Goal: Task Accomplishment & Management: Use online tool/utility

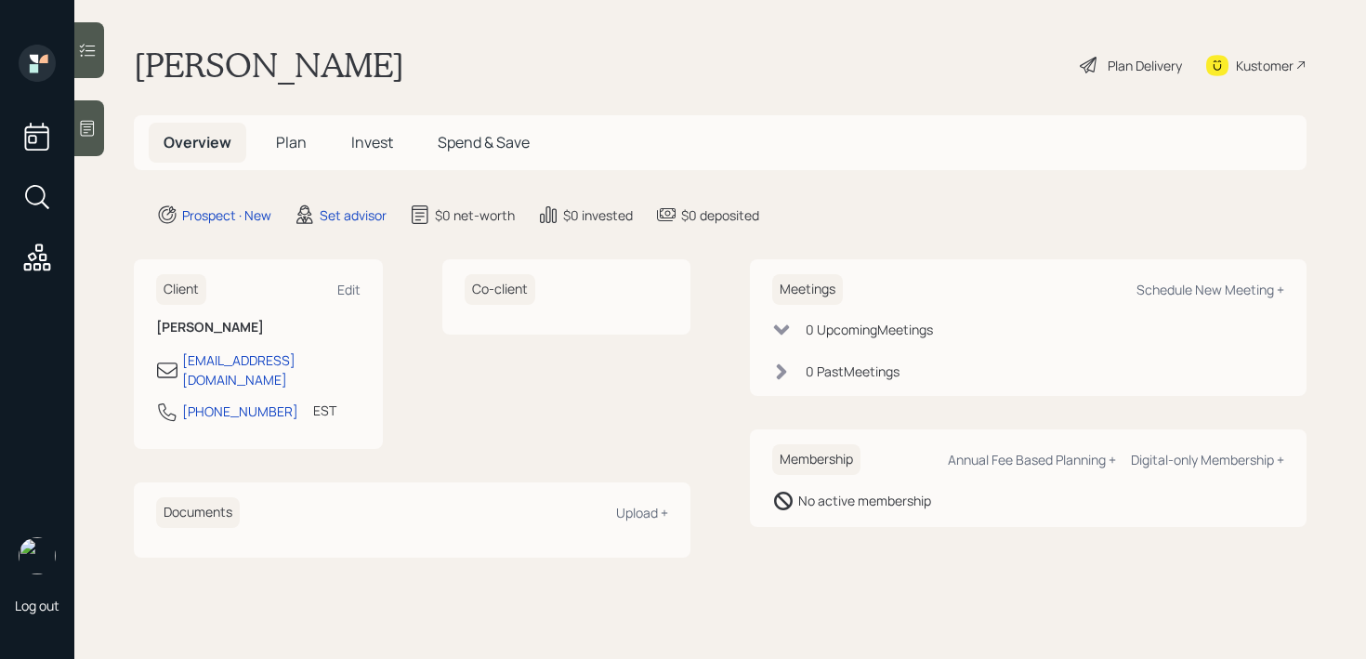
click at [85, 124] on icon at bounding box center [87, 128] width 19 height 19
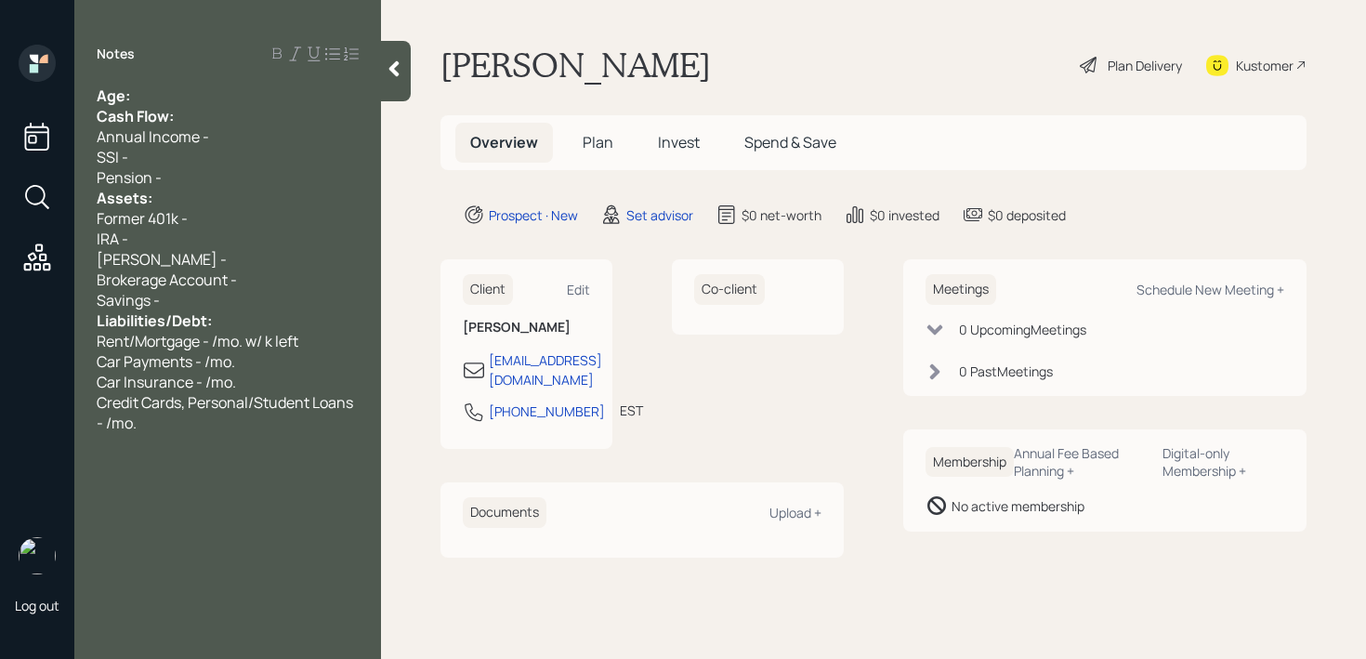
click at [233, 103] on div "Age:" at bounding box center [228, 96] width 262 height 20
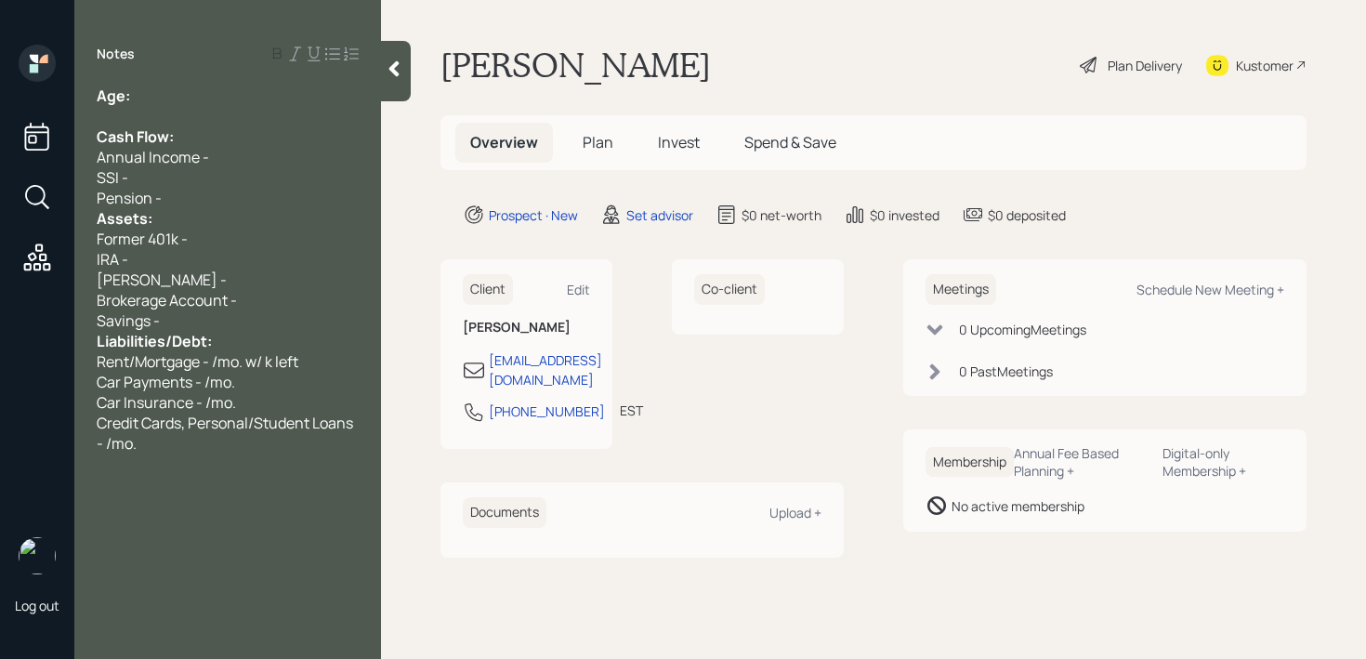
click at [218, 182] on div "SSI -" at bounding box center [228, 177] width 262 height 20
click at [223, 190] on div "Pension -" at bounding box center [228, 198] width 262 height 20
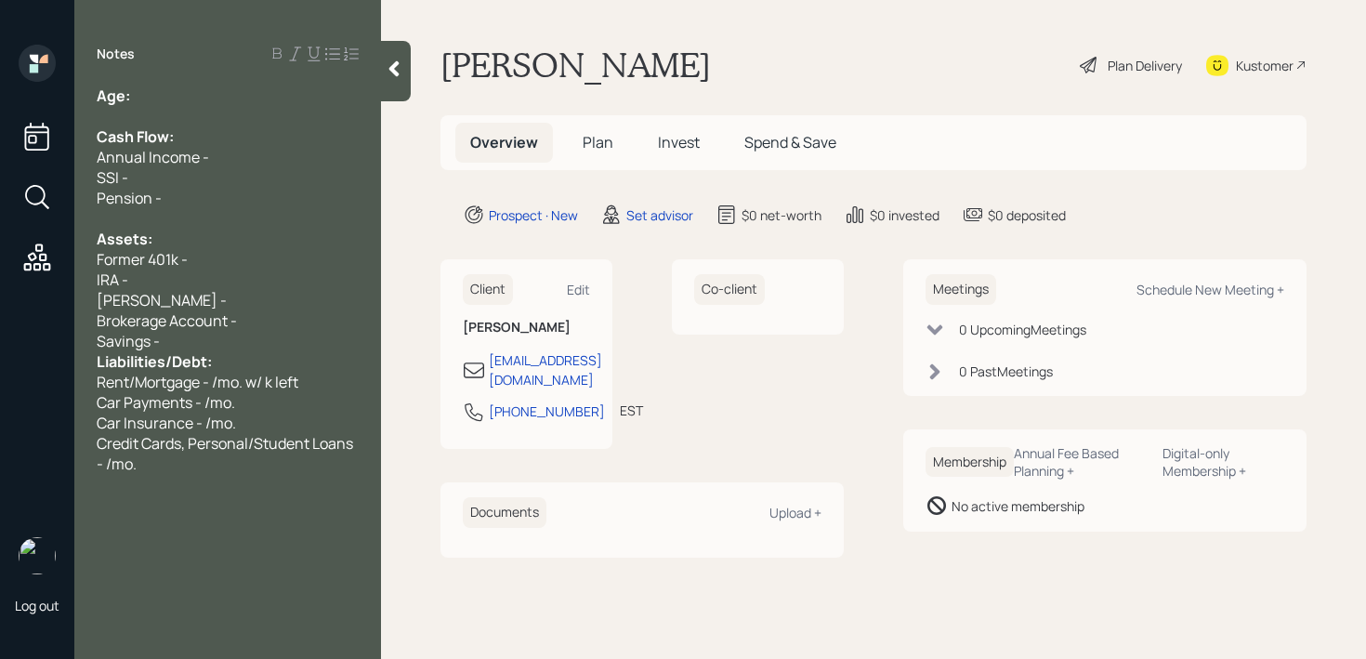
click at [234, 333] on div "Savings -" at bounding box center [228, 341] width 262 height 20
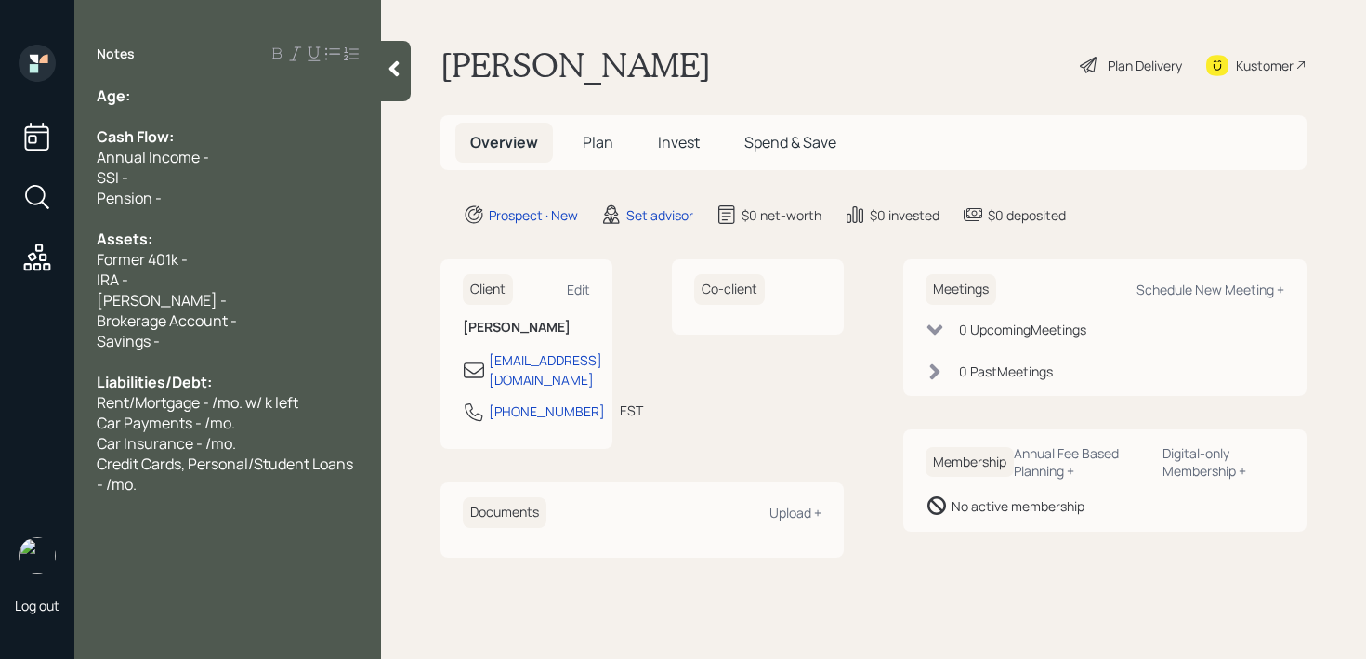
click at [279, 456] on span "Credit Cards, Personal/Student Loans - /mo." at bounding box center [226, 474] width 259 height 41
click at [296, 454] on span "Credit Cards, Personal/Student Loans - /mo." at bounding box center [226, 474] width 259 height 41
click at [281, 348] on div "Savings -" at bounding box center [228, 341] width 262 height 20
click at [257, 271] on div "IRA -" at bounding box center [228, 280] width 262 height 20
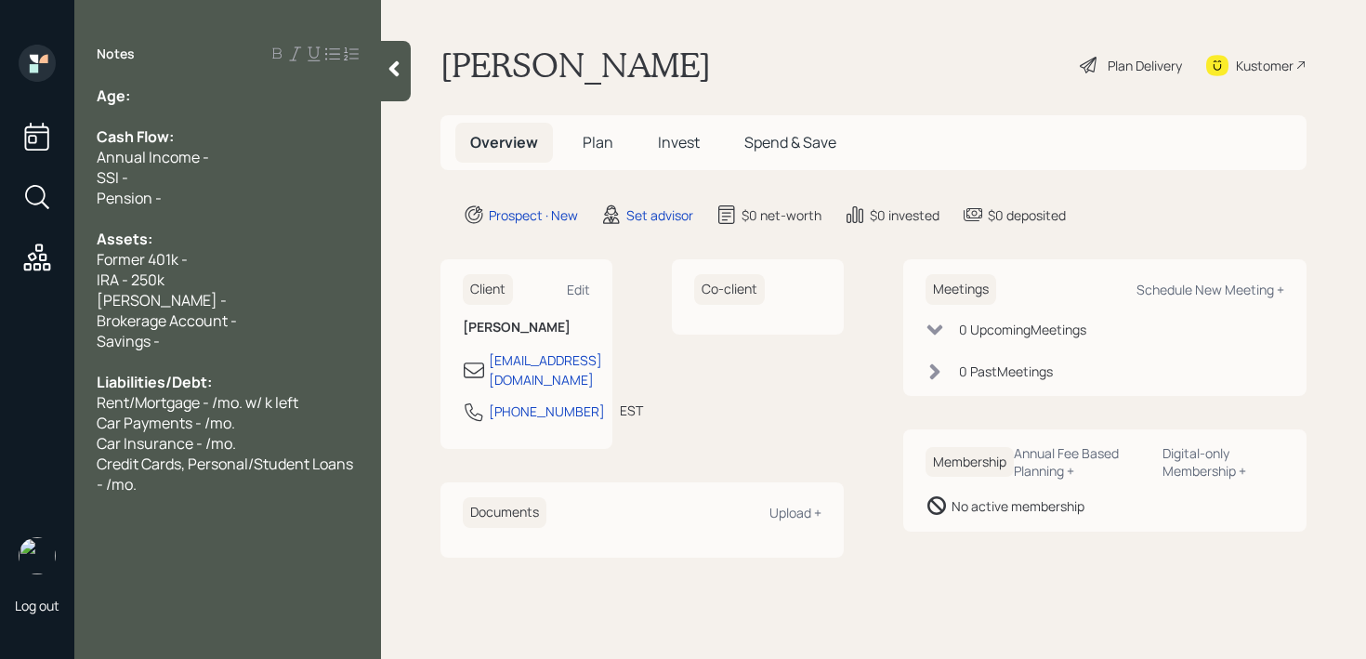
click at [269, 116] on div at bounding box center [228, 116] width 262 height 20
click at [269, 108] on div at bounding box center [228, 116] width 262 height 20
click at [269, 99] on div "Age:" at bounding box center [228, 96] width 262 height 20
drag, startPoint x: 150, startPoint y: 89, endPoint x: 131, endPoint y: 89, distance: 18.6
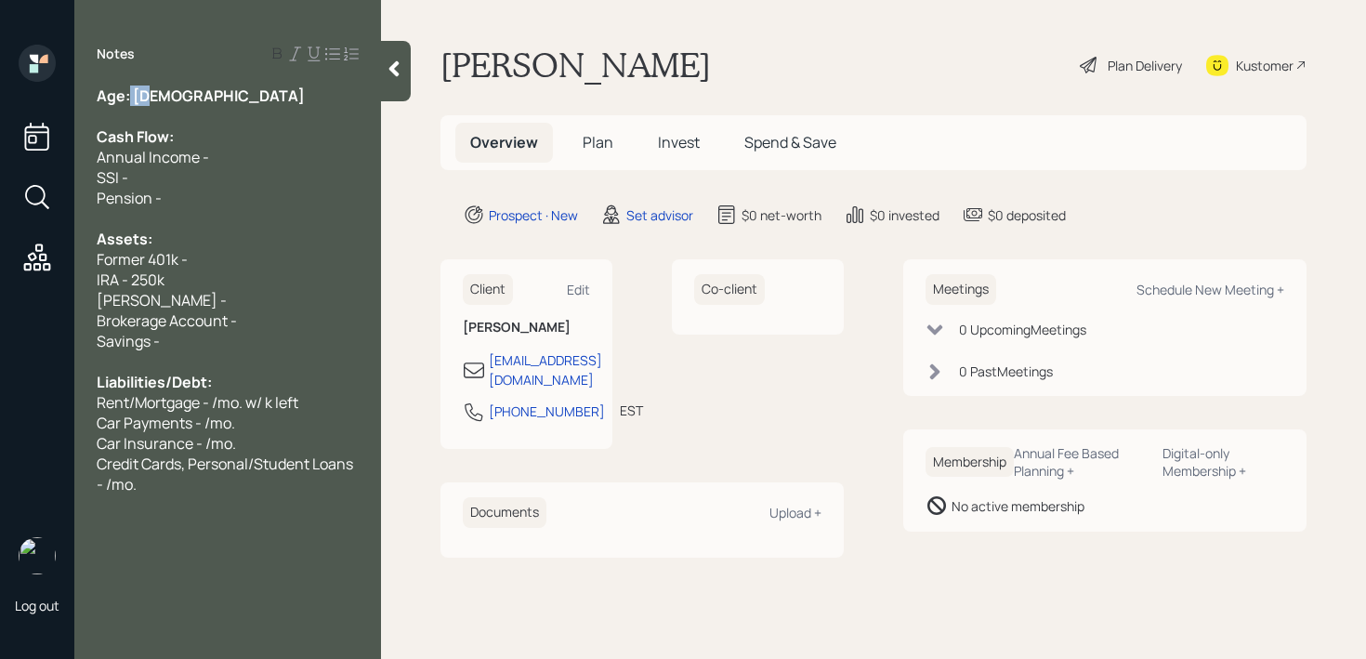
click at [131, 89] on span "Age: 88" at bounding box center [201, 96] width 208 height 20
click at [184, 106] on div at bounding box center [228, 116] width 262 height 20
click at [186, 97] on div "Age: 88" at bounding box center [228, 96] width 262 height 20
click at [281, 240] on div "Assets:" at bounding box center [228, 239] width 262 height 20
drag, startPoint x: 660, startPoint y: 70, endPoint x: 529, endPoint y: 81, distance: 131.5
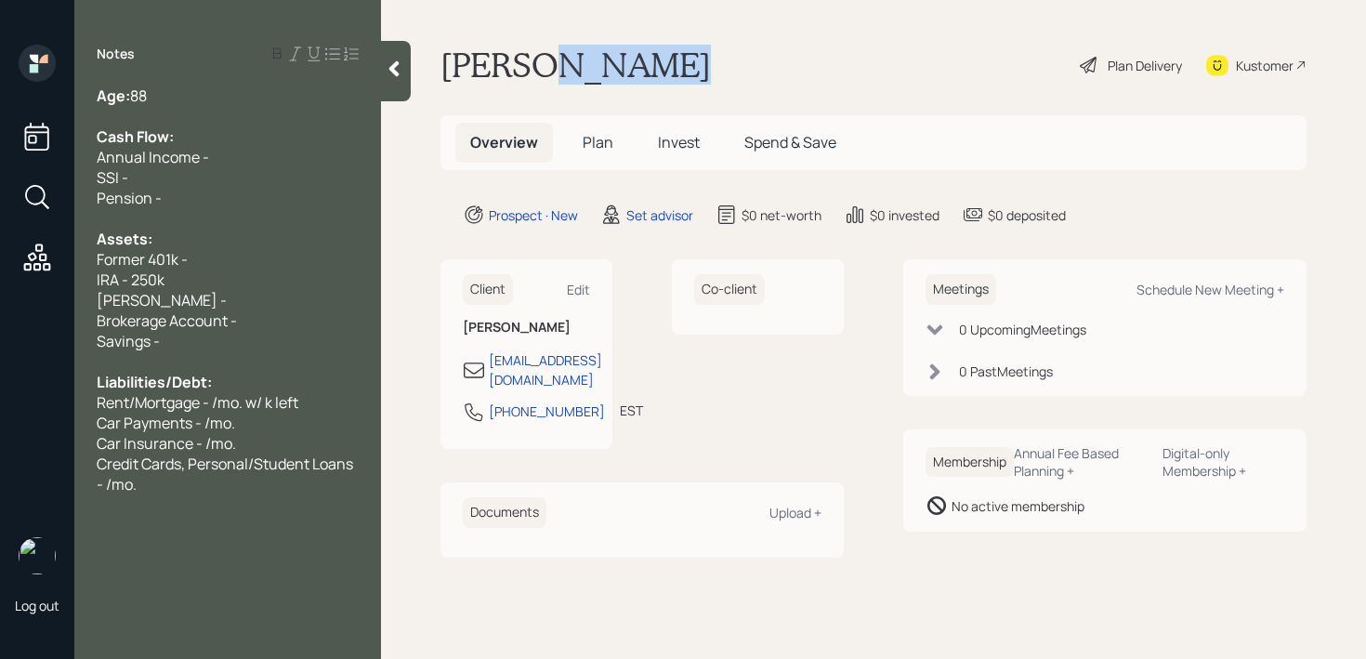
click at [529, 81] on div "Ivan VanEssen Plan Delivery Kustomer" at bounding box center [874, 65] width 866 height 41
click at [529, 81] on h1 "Ivan VanEssen" at bounding box center [576, 65] width 270 height 41
drag, startPoint x: 521, startPoint y: 78, endPoint x: 697, endPoint y: 78, distance: 175.7
click at [697, 78] on div "Ivan VanEssen Plan Delivery Kustomer" at bounding box center [874, 65] width 866 height 41
copy h1 "VanEssen"
